Goal: Task Accomplishment & Management: Manage account settings

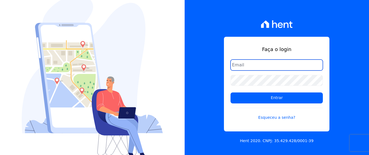
click at [277, 65] on input "email" at bounding box center [277, 65] width 92 height 11
type input "[EMAIL_ADDRESS][DOMAIN_NAME]"
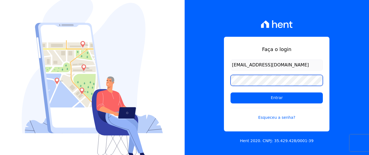
scroll to position [0, 0]
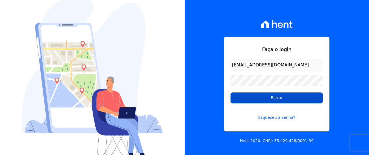
click at [275, 98] on input "Entrar" at bounding box center [277, 98] width 92 height 11
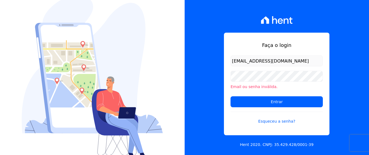
click at [317, 64] on input "[EMAIL_ADDRESS][DOMAIN_NAME]" at bounding box center [277, 61] width 92 height 11
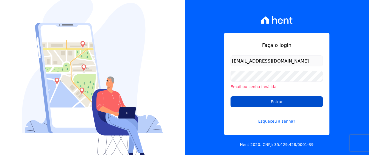
click at [303, 103] on input "Entrar" at bounding box center [277, 102] width 92 height 11
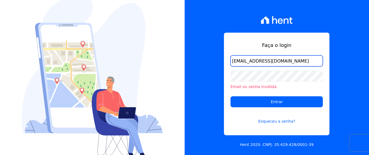
scroll to position [0, 2]
drag, startPoint x: 231, startPoint y: 62, endPoint x: 330, endPoint y: 77, distance: 100.4
click at [330, 77] on div "Faça o login simoneferreira@salgadoempreendimentos.com Email ou senha inválida.…" at bounding box center [277, 77] width 185 height 155
type input "[EMAIL_ADDRESS][DOMAIN_NAME]"
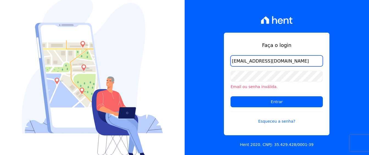
scroll to position [0, 2]
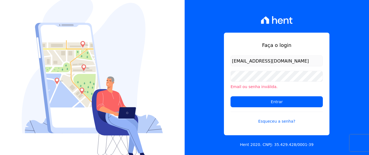
click at [350, 84] on div "Faça o login simoneferreira@salgadoempreendimentos.com Email ou senha inválida.…" at bounding box center [277, 77] width 185 height 155
drag, startPoint x: 339, startPoint y: 84, endPoint x: 307, endPoint y: 82, distance: 31.7
click at [336, 84] on div "Faça o login simoneferreira@salgadoempreendimentos.com Email ou senha inválida.…" at bounding box center [277, 77] width 185 height 155
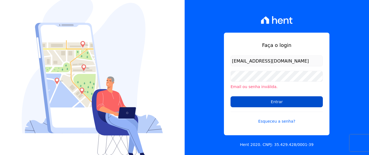
click at [309, 98] on input "Entrar" at bounding box center [277, 102] width 92 height 11
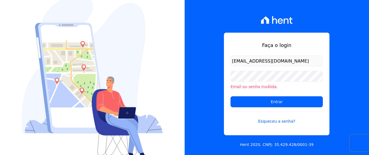
click at [308, 84] on li "Email ou senha inválida." at bounding box center [277, 87] width 92 height 6
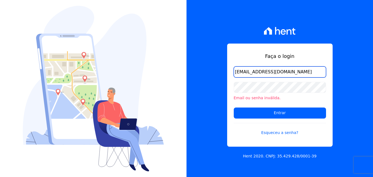
scroll to position [0, 2]
drag, startPoint x: 235, startPoint y: 73, endPoint x: 339, endPoint y: 82, distance: 104.1
click at [339, 82] on div "Faça o login simoneferreira@salgadoempreendimentos.com Email ou senha inválida.…" at bounding box center [280, 88] width 187 height 177
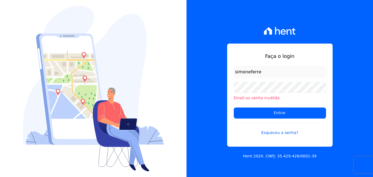
drag, startPoint x: 134, startPoint y: 60, endPoint x: 118, endPoint y: 45, distance: 22.2
click at [134, 60] on img at bounding box center [93, 88] width 141 height 165
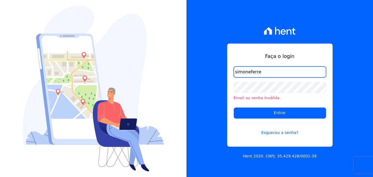
click at [265, 70] on input "simoneferre" at bounding box center [280, 71] width 92 height 11
type input "[EMAIL_ADDRESS][DOMAIN_NAME]"
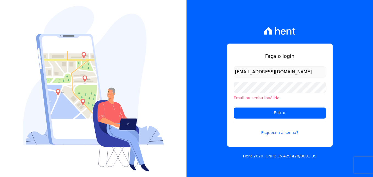
click at [343, 90] on div "Faça o login simoneferreira@salgadoempreendimentos.com Email ou senha inválida.…" at bounding box center [280, 88] width 187 height 177
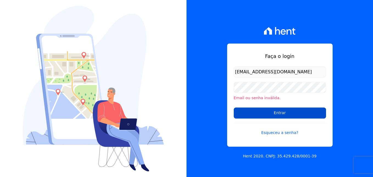
click at [309, 111] on input "Entrar" at bounding box center [280, 112] width 92 height 11
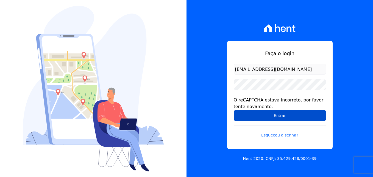
click at [290, 116] on input "Entrar" at bounding box center [280, 115] width 92 height 11
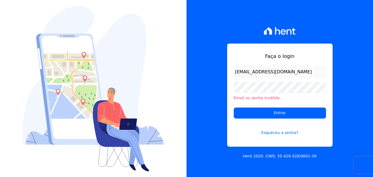
click at [210, 89] on div "Faça o login [EMAIL_ADDRESS][DOMAIN_NAME] Email ou senha inválida. Entrar Esque…" at bounding box center [280, 88] width 187 height 177
